Goal: Task Accomplishment & Management: Manage account settings

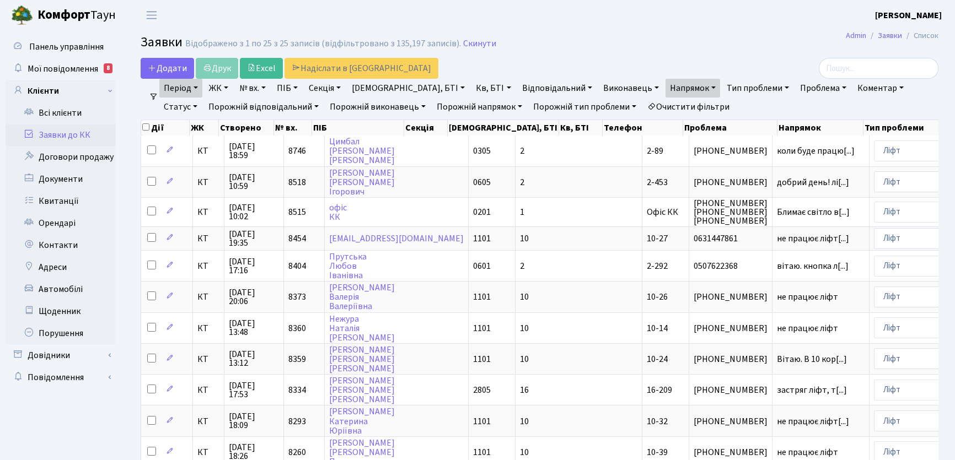
select select "25"
click at [676, 105] on link "Очистити фільтри" at bounding box center [688, 107] width 91 height 19
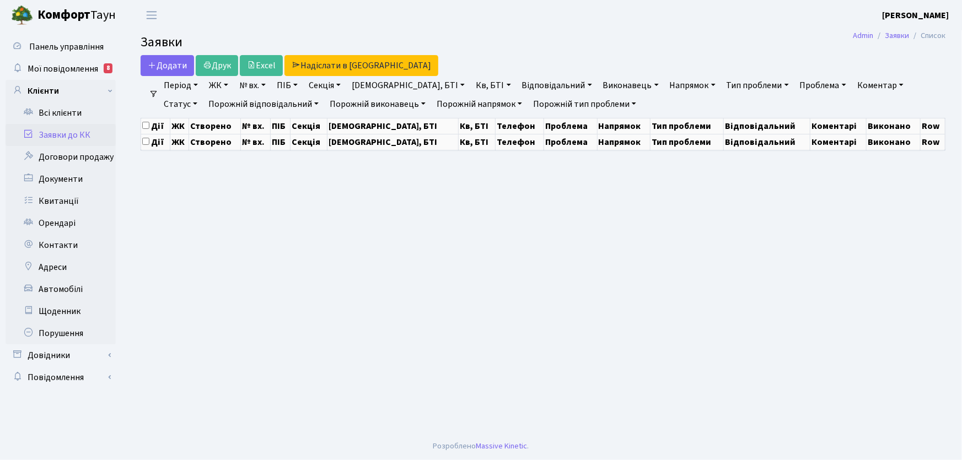
select select "25"
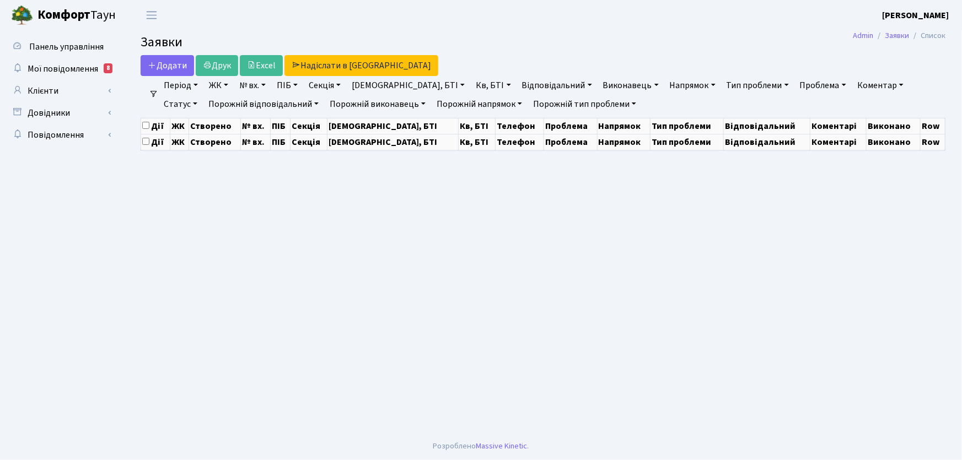
select select "25"
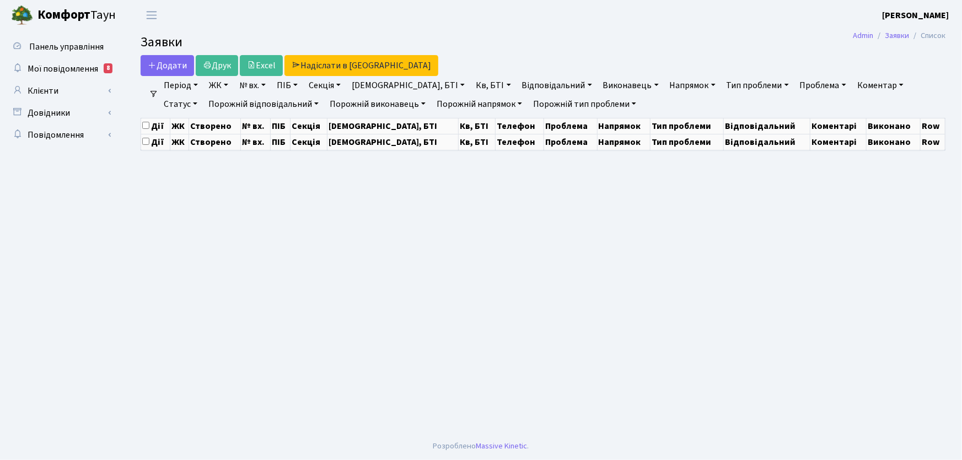
select select "25"
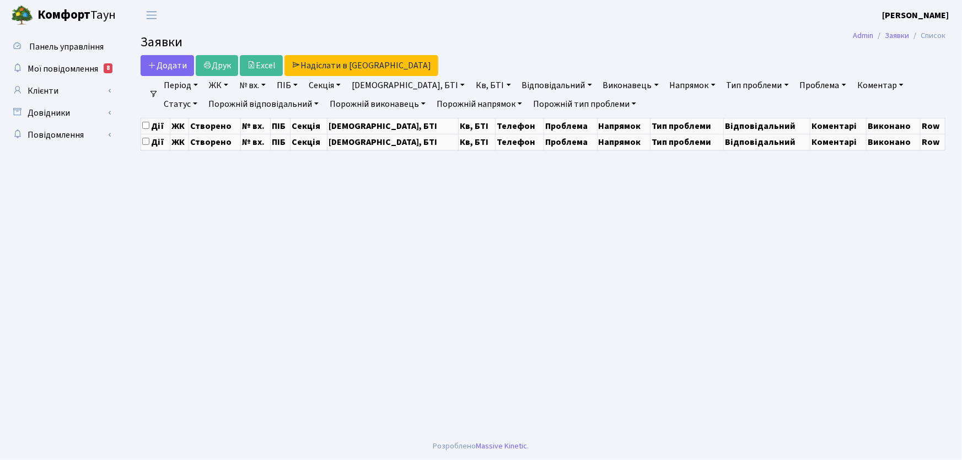
select select "25"
